Goal: Information Seeking & Learning: Check status

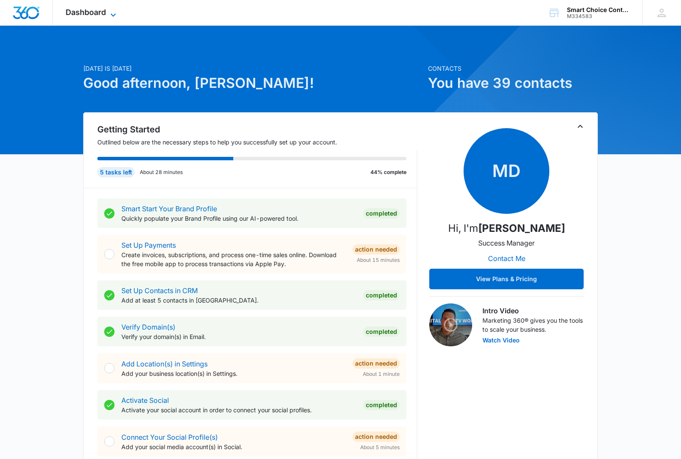
click at [118, 11] on icon at bounding box center [113, 15] width 10 height 10
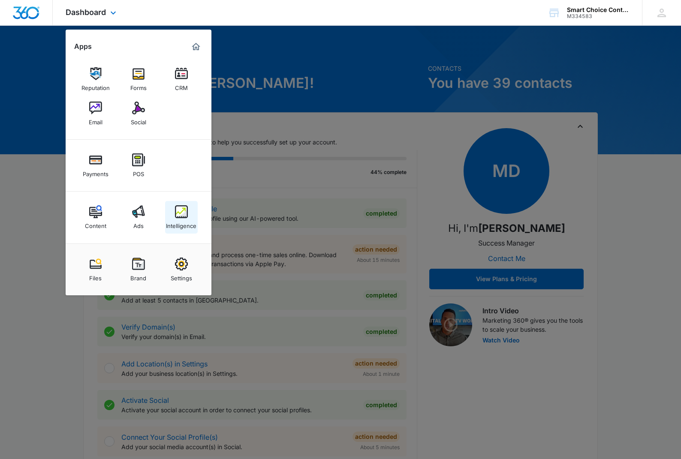
click at [181, 207] on img at bounding box center [181, 211] width 13 height 13
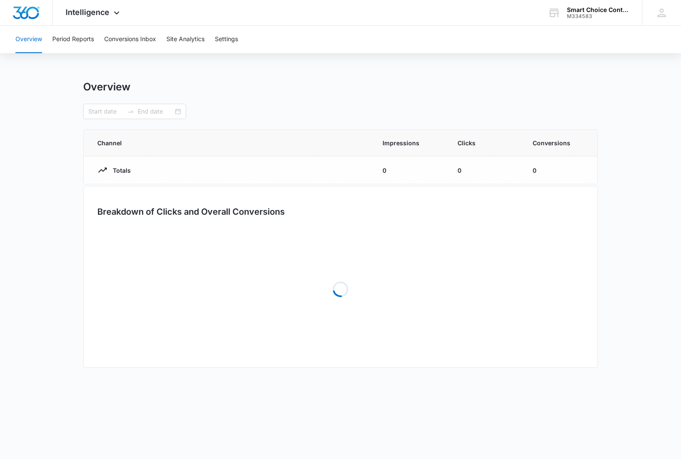
type input "[DATE]"
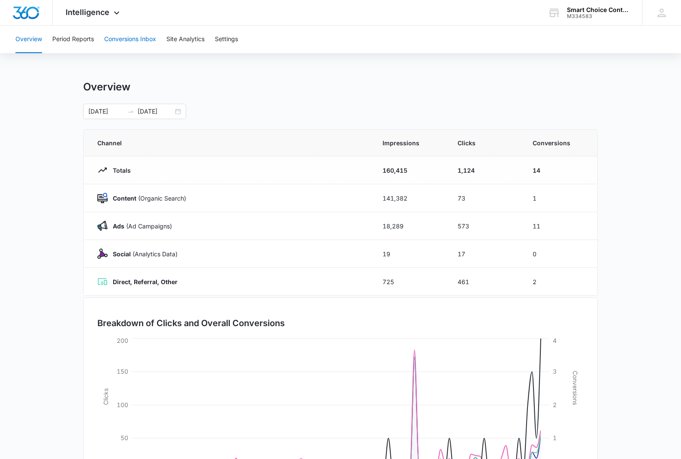
click at [125, 37] on button "Conversions Inbox" at bounding box center [130, 39] width 52 height 27
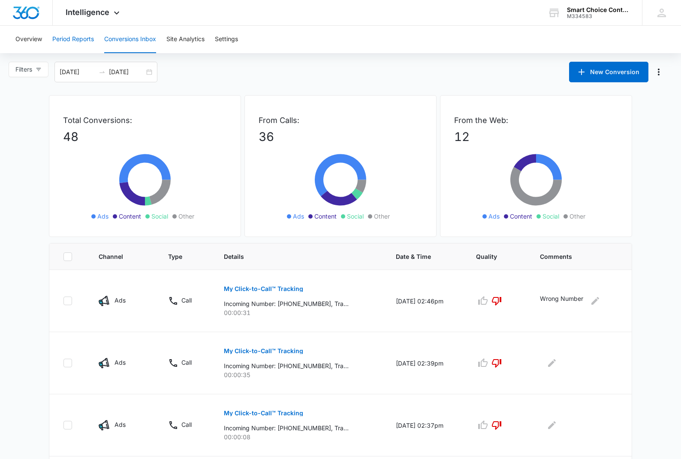
click at [69, 39] on button "Period Reports" at bounding box center [73, 39] width 42 height 27
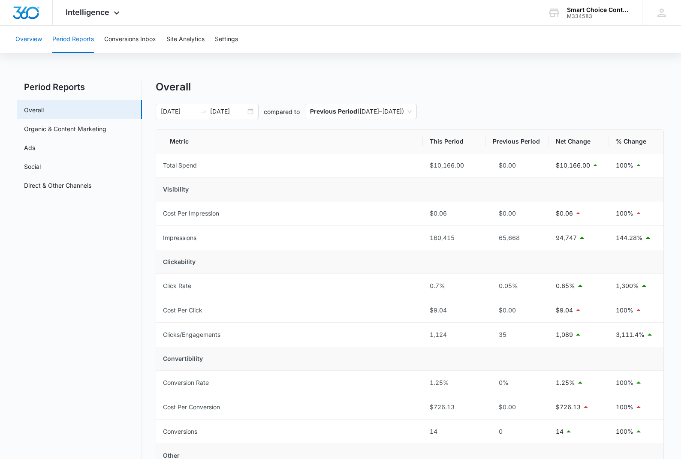
click at [29, 39] on button "Overview" at bounding box center [28, 39] width 27 height 27
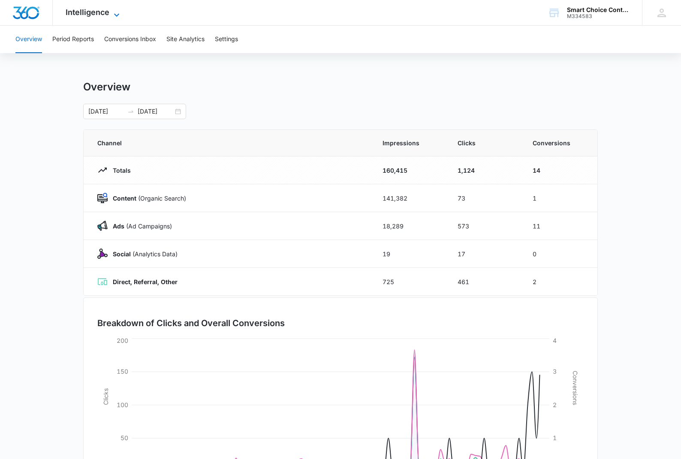
click at [120, 13] on icon at bounding box center [117, 15] width 10 height 10
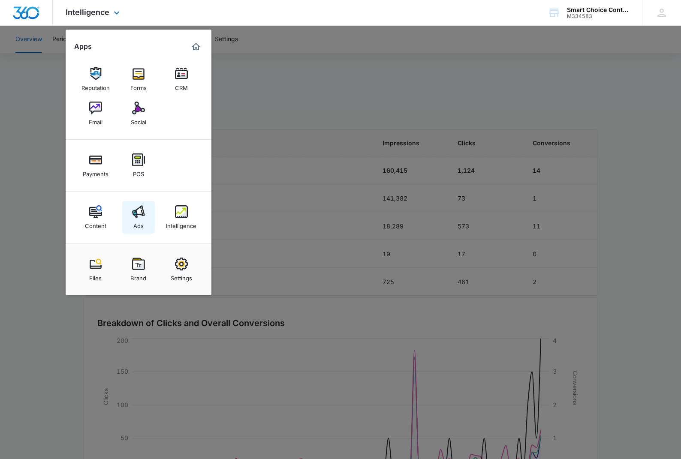
click at [141, 220] on div "Ads" at bounding box center [138, 223] width 10 height 11
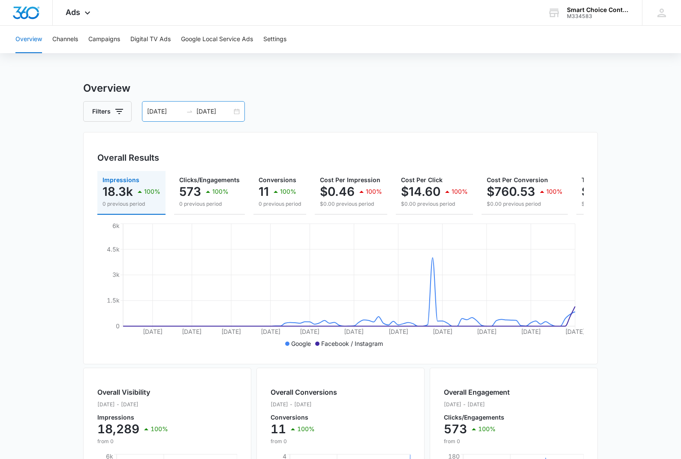
click at [238, 112] on div "[DATE] [DATE]" at bounding box center [193, 111] width 103 height 21
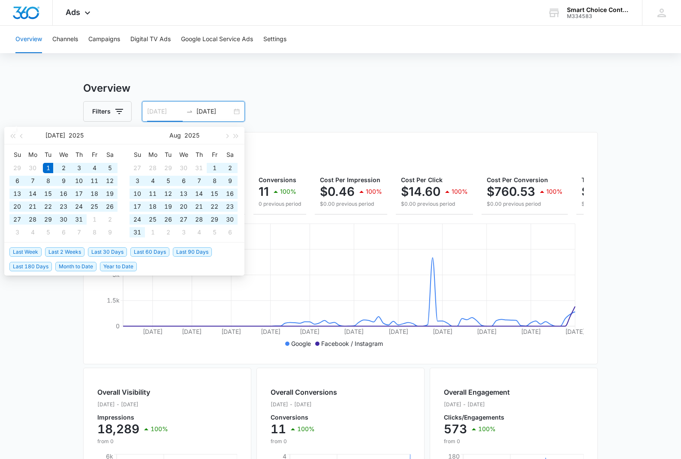
type input "[DATE]"
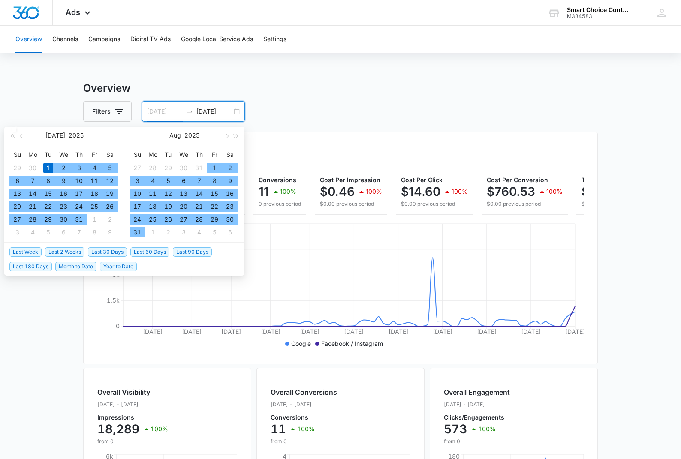
click at [48, 166] on div "1" at bounding box center [48, 168] width 10 height 10
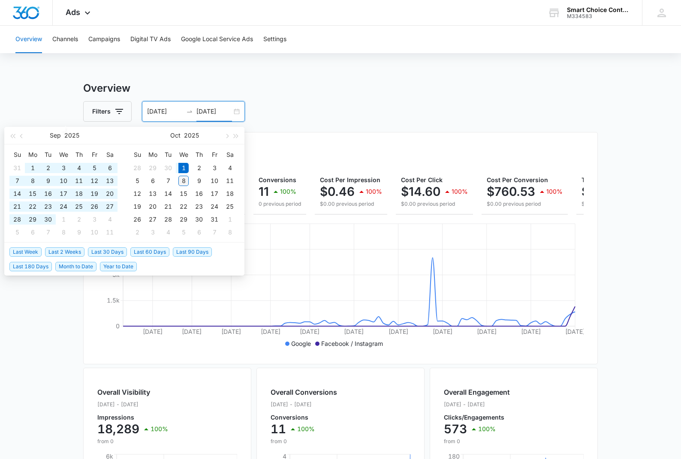
type input "[DATE]"
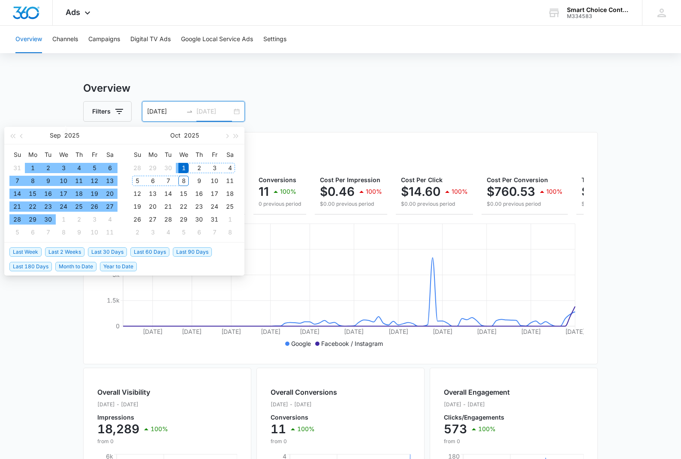
click at [184, 181] on div "8" at bounding box center [183, 181] width 10 height 10
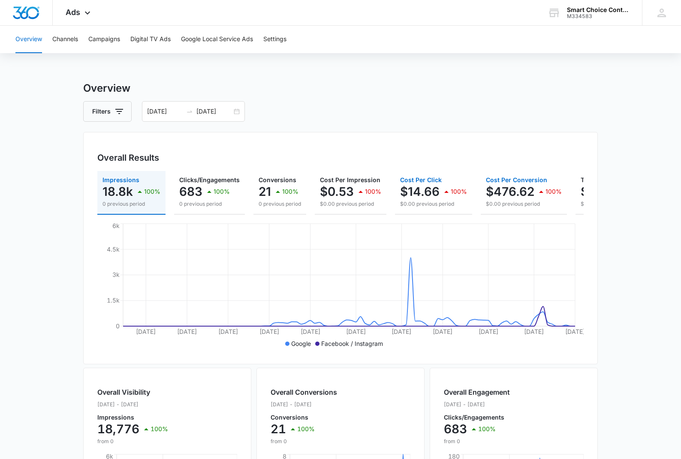
drag, startPoint x: 522, startPoint y: 194, endPoint x: 409, endPoint y: 193, distance: 113.2
click at [409, 193] on div "Impressions 18.8k 100% 0 previous period Clicks/Engagements 683 100% 0 previous…" at bounding box center [340, 193] width 486 height 44
drag, startPoint x: 514, startPoint y: 190, endPoint x: 317, endPoint y: 185, distance: 196.5
click at [311, 189] on div "Impressions 18.8k 100% 0 previous period Clicks/Engagements 683 100% 0 previous…" at bounding box center [340, 193] width 486 height 44
drag, startPoint x: 458, startPoint y: 193, endPoint x: 494, endPoint y: 187, distance: 36.9
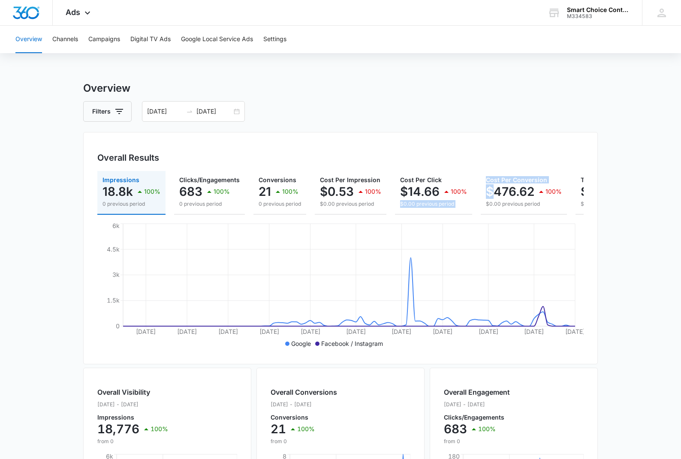
click at [494, 188] on div "Impressions 18.8k 100% 0 previous period Clicks/Engagements 683 100% 0 previous…" at bounding box center [340, 193] width 486 height 44
click at [502, 147] on div "Overall Results Impressions 18.8k 100% 0 previous period Clicks/Engagements 683…" at bounding box center [340, 248] width 515 height 232
click at [100, 38] on button "Campaigns" at bounding box center [104, 39] width 32 height 27
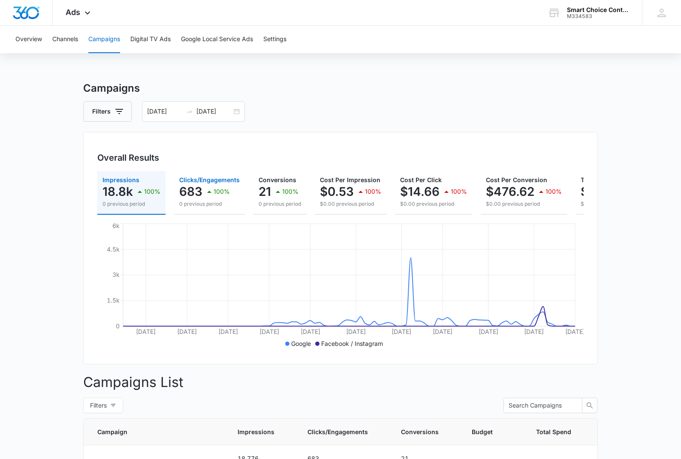
click at [196, 193] on p "683" at bounding box center [190, 192] width 23 height 14
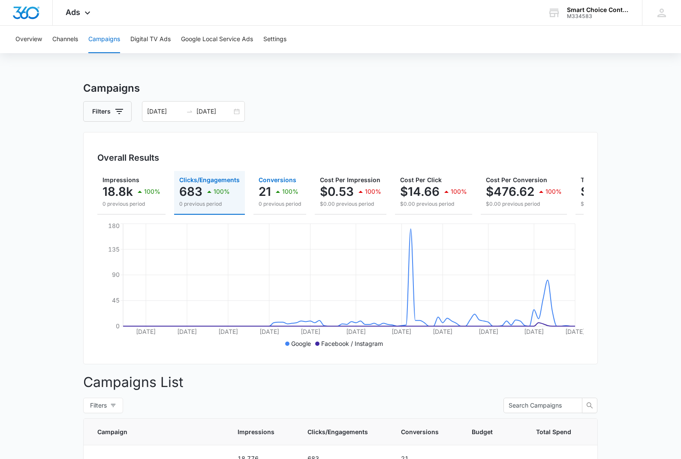
click at [281, 186] on div "100%" at bounding box center [286, 191] width 26 height 17
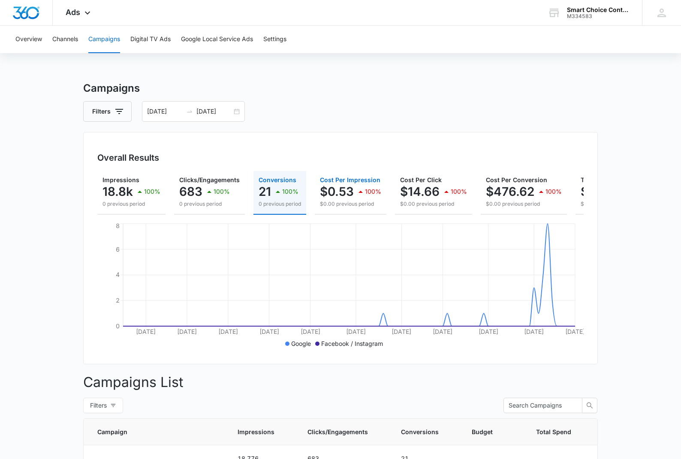
click at [344, 197] on p "$0.53" at bounding box center [337, 192] width 34 height 14
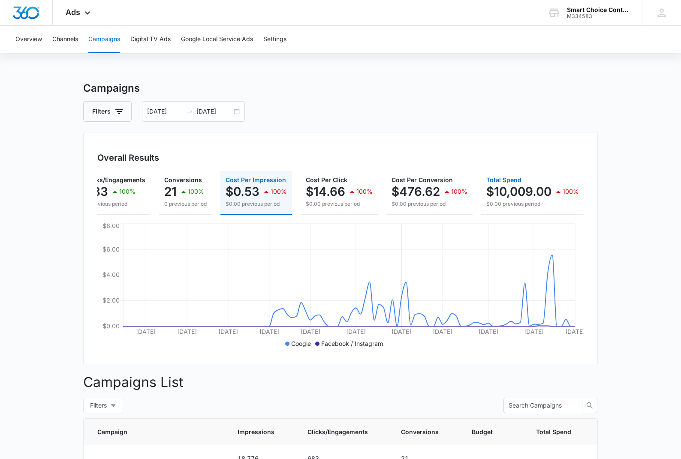
scroll to position [0, 94]
click at [525, 195] on p "$10,009.00" at bounding box center [519, 192] width 65 height 14
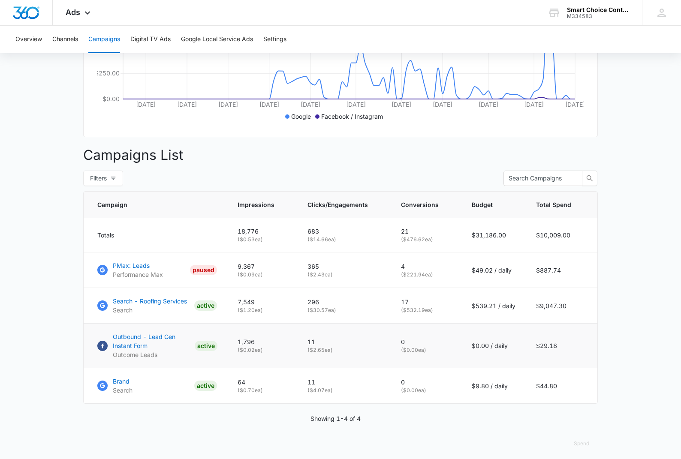
scroll to position [227, 0]
